Goal: Information Seeking & Learning: Learn about a topic

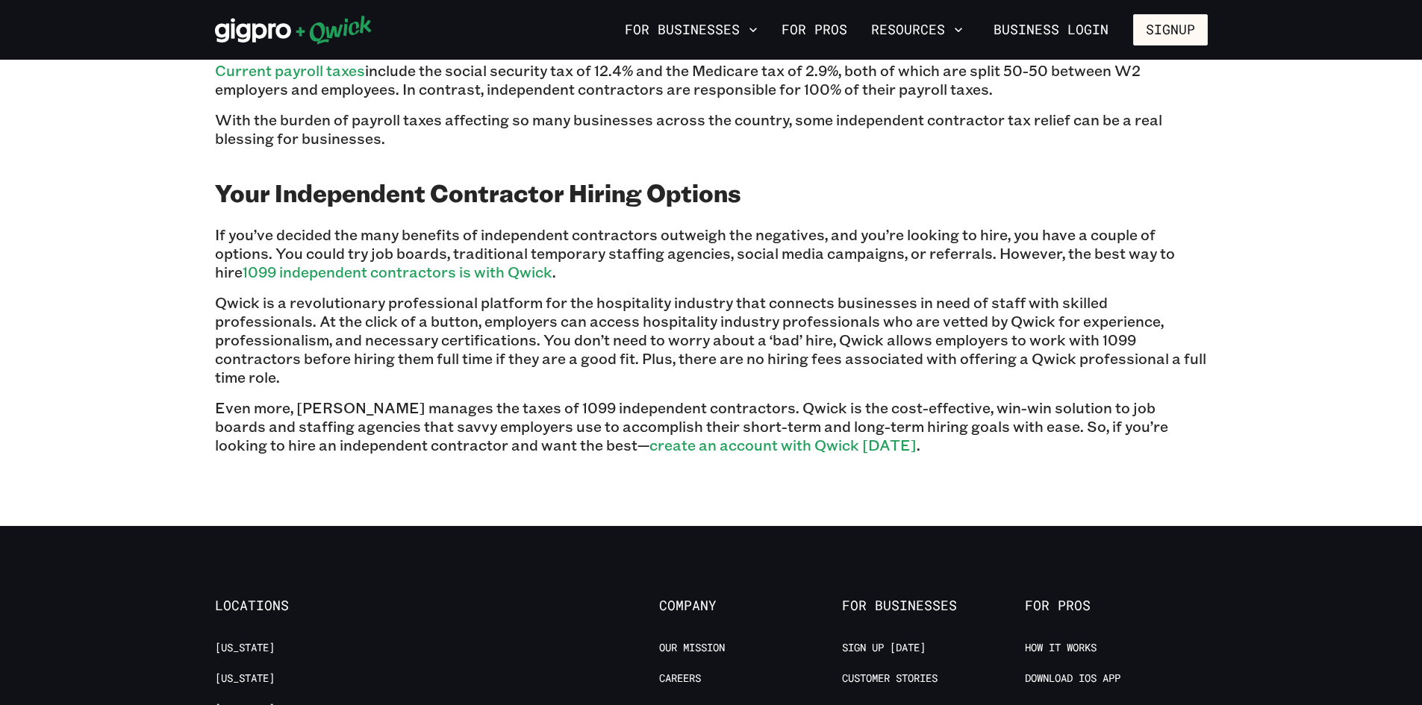
scroll to position [2527, 0]
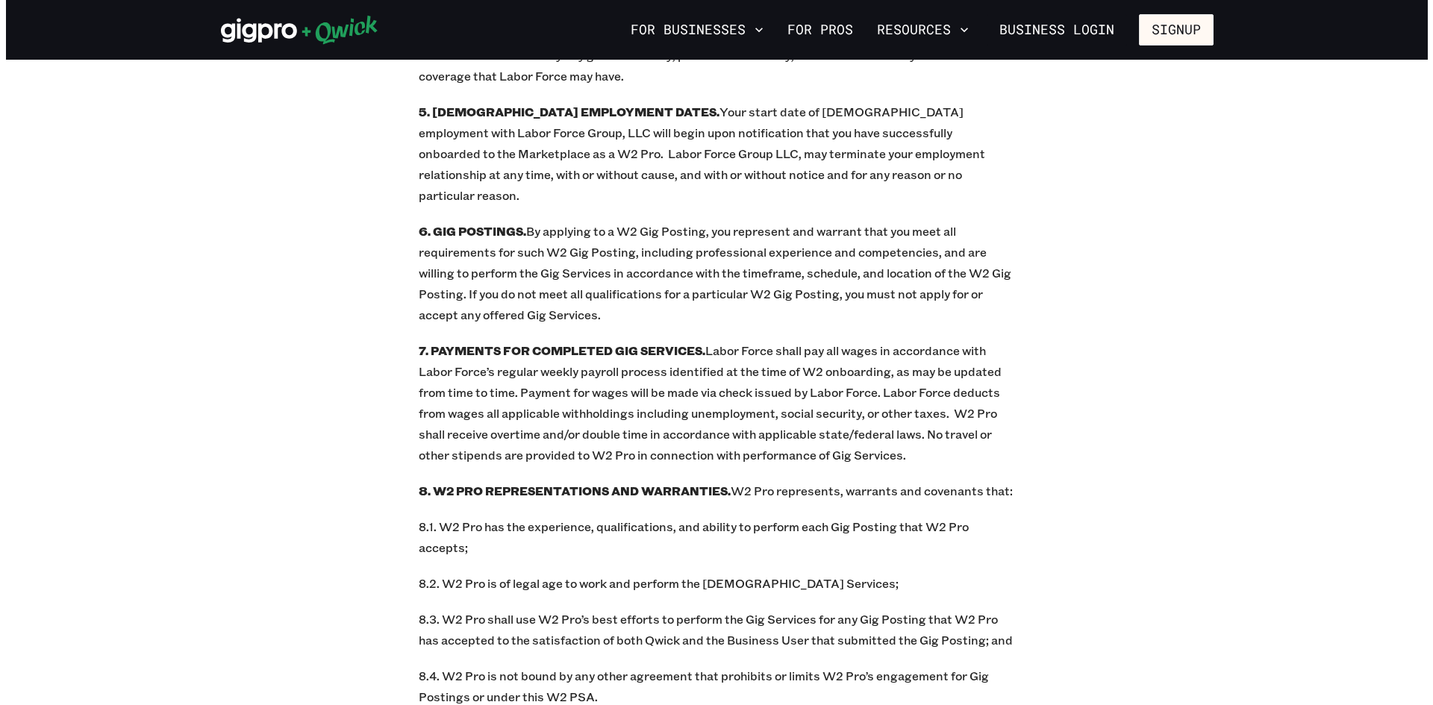
scroll to position [2077, 0]
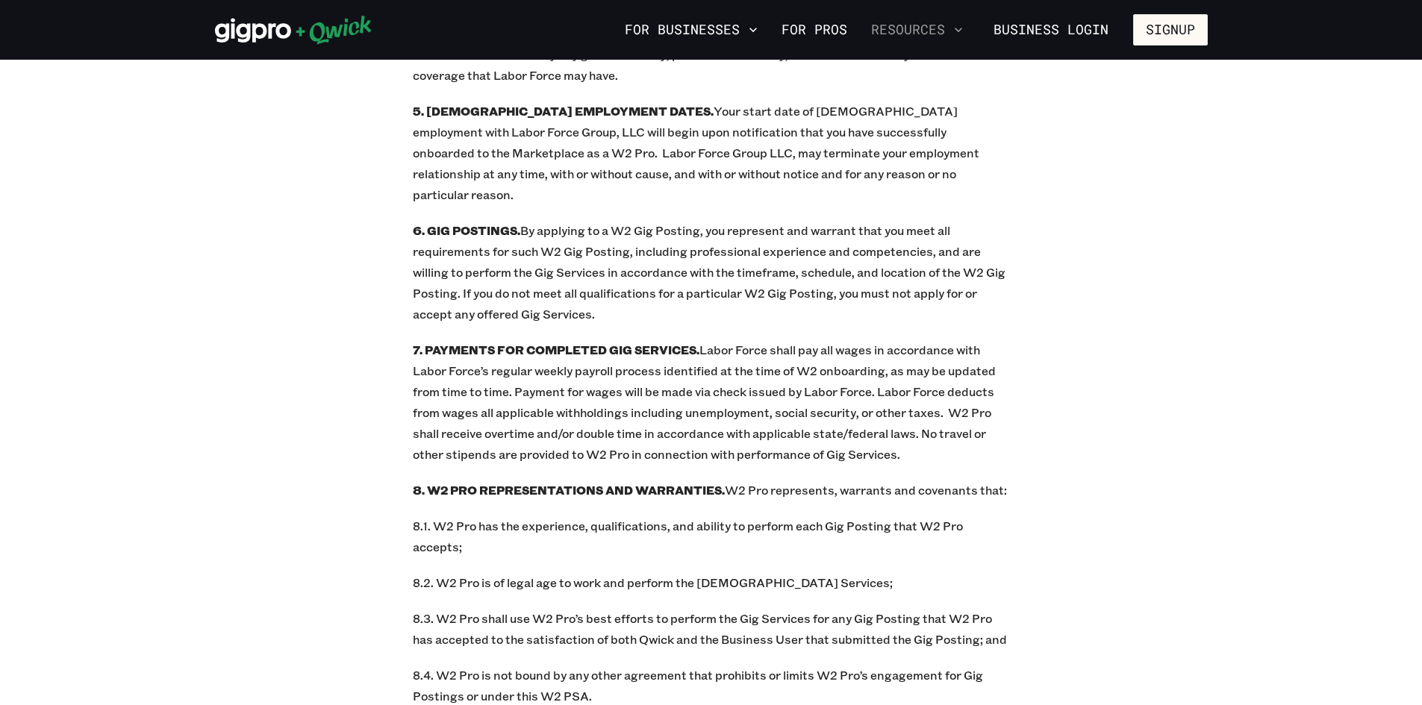
click at [947, 30] on button "Resources" at bounding box center [917, 29] width 104 height 25
